Goal: Communication & Community: Answer question/provide support

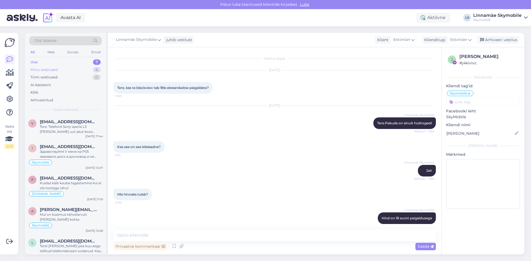
scroll to position [29, 0]
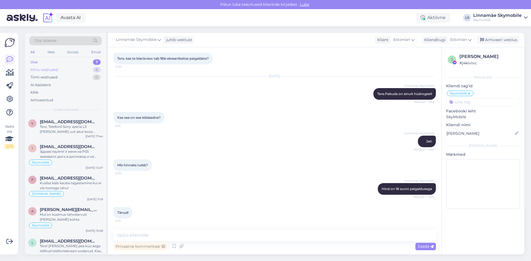
click at [49, 70] on div "Minu vestlused" at bounding box center [43, 70] width 27 height 6
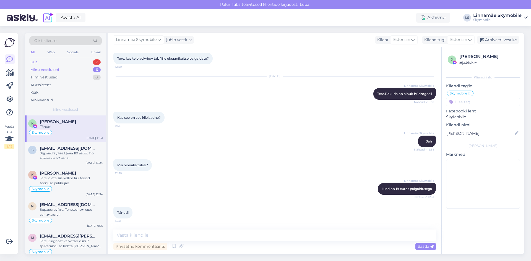
click at [42, 62] on div "Uus 7" at bounding box center [65, 62] width 72 height 8
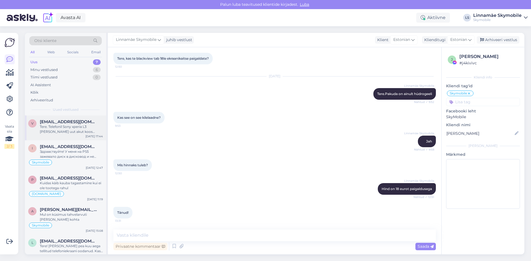
click at [70, 133] on div "Tere. Telefonil Sony xperia L3 oleks vaja uut akut koos vahetusega. Kas oleks v…" at bounding box center [71, 129] width 63 height 10
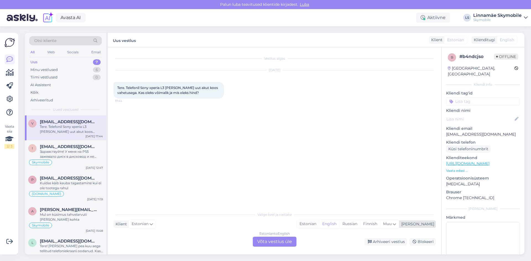
click at [319, 224] on div "Estonian" at bounding box center [308, 224] width 22 height 8
click at [76, 161] on div "Skymobile" at bounding box center [65, 162] width 75 height 7
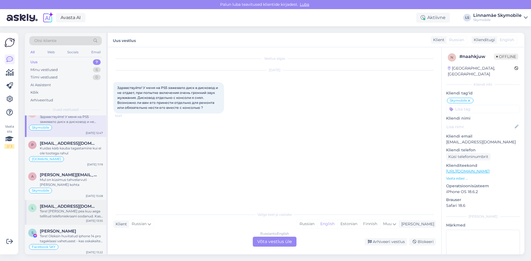
scroll to position [62, 0]
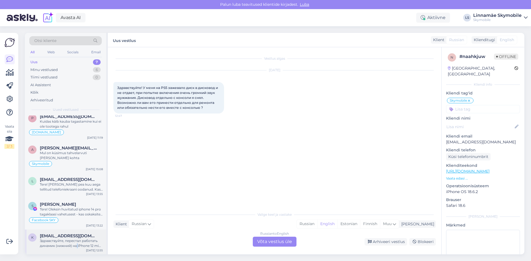
click at [77, 247] on div "Здравствуйте, перестал работать динамик (нижний) на iPhone 12 mini. Хочу записа…" at bounding box center [71, 243] width 63 height 10
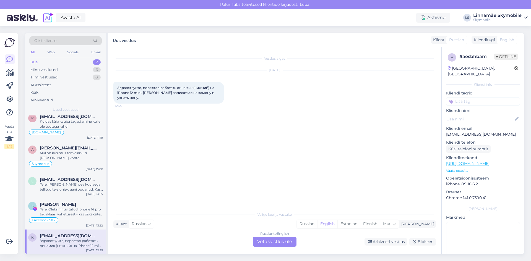
click at [200, 174] on div "Vestlus algas Oct 8 2025 Здравствуйте, перестал работать динамик (нижний) на iP…" at bounding box center [276, 128] width 327 height 151
click at [380, 241] on div "Arhiveeri vestlus" at bounding box center [385, 241] width 43 height 7
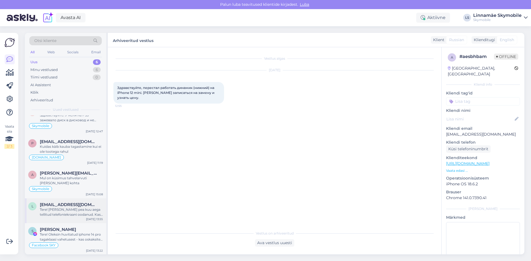
scroll to position [37, 0]
click at [70, 211] on div "Tere! [PERSON_NAME] pea kuu aega tellitud telefoniekraani oodanud. Kas selle ko…" at bounding box center [71, 212] width 63 height 10
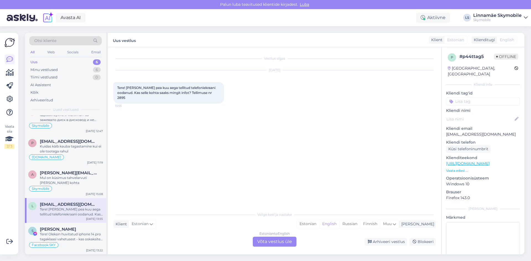
click at [472, 97] on input at bounding box center [483, 101] width 74 height 8
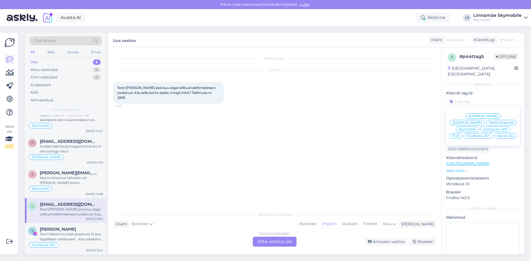
click at [476, 128] on span "Skymobile" at bounding box center [466, 129] width 17 height 3
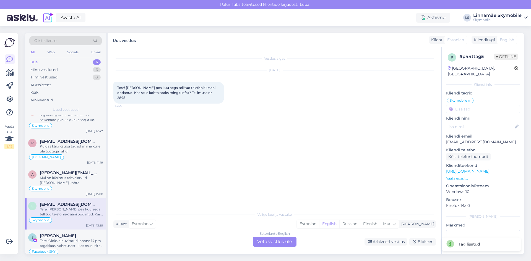
click at [337, 139] on div "Vestlus algas Oct 8 2025 Tere! Olen juba pea kuu aega tellitud telefoniekraani …" at bounding box center [276, 128] width 327 height 151
click at [327, 141] on div "Vestlus algas Oct 8 2025 Tere! Olen juba pea kuu aega tellitud telefoniekraani …" at bounding box center [276, 128] width 327 height 151
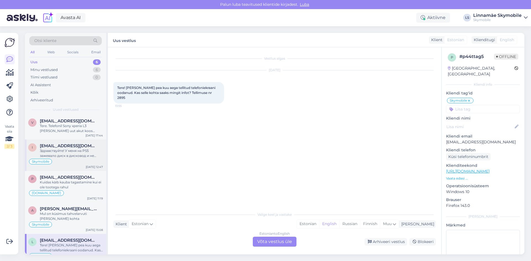
scroll to position [0, 0]
click at [61, 127] on div "Tere. Telefonil Sony xperia L3 oleks vaja uut akut koos vahetusega. Kas oleks v…" at bounding box center [71, 129] width 63 height 10
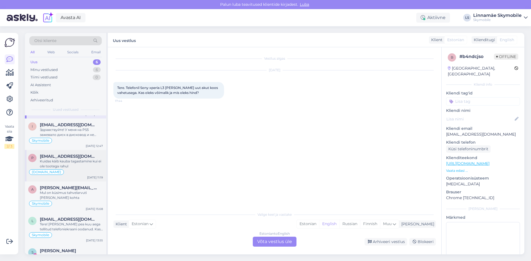
scroll to position [43, 0]
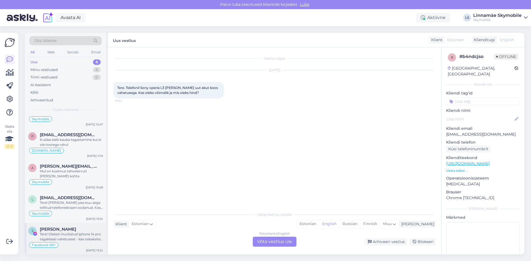
click at [62, 229] on span "[PERSON_NAME]" at bounding box center [58, 229] width 36 height 5
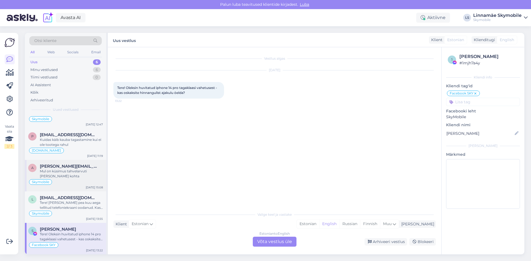
scroll to position [0, 0]
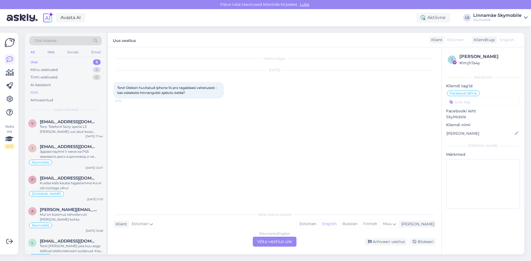
drag, startPoint x: 68, startPoint y: 125, endPoint x: 63, endPoint y: 93, distance: 31.9
click at [68, 125] on div "Tere. Telefonil Sony xperia L3 oleks vaja uut akut koos vahetusega. Kas oleks v…" at bounding box center [71, 129] width 63 height 10
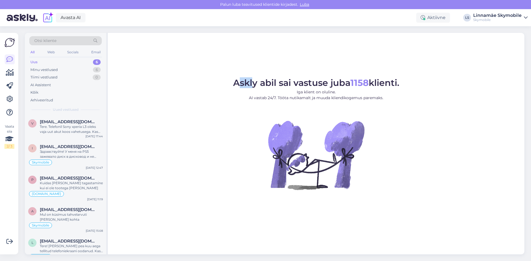
drag, startPoint x: 236, startPoint y: 82, endPoint x: 248, endPoint y: 86, distance: 12.8
click at [248, 86] on span "Askly abil sai vastuse juba 1158 klienti." at bounding box center [316, 82] width 166 height 11
click at [251, 81] on span "Askly abil sai vastuse juba 1158 klienti." at bounding box center [316, 82] width 166 height 11
